Goal: Task Accomplishment & Management: Use online tool/utility

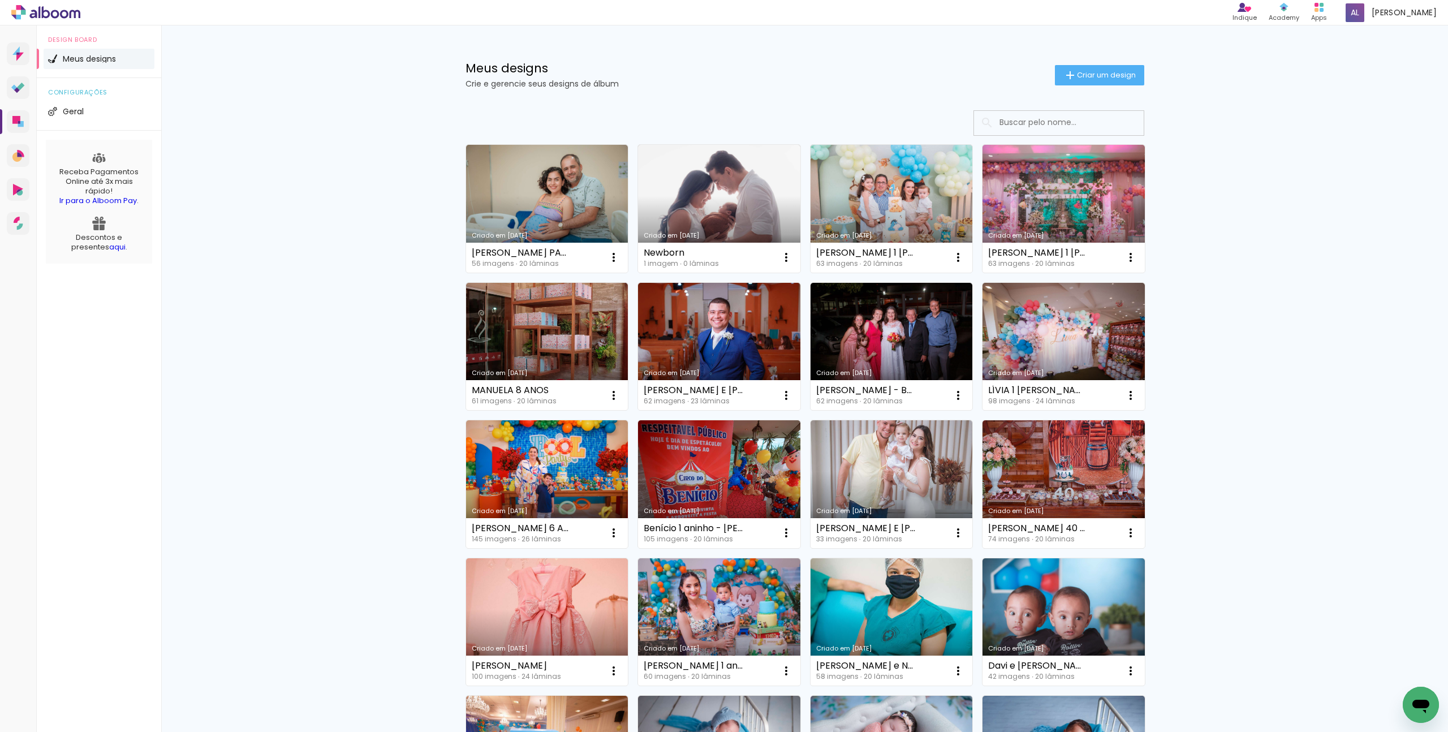
click at [580, 223] on link "Criado em [DATE]" at bounding box center [547, 209] width 162 height 128
